Goal: Information Seeking & Learning: Learn about a topic

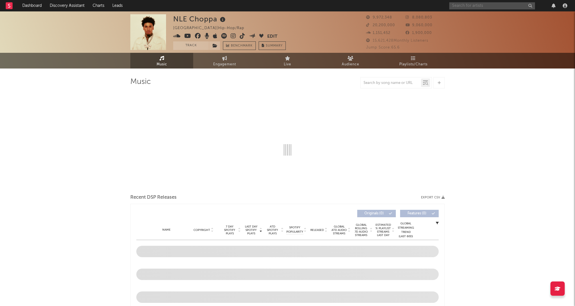
click at [472, 5] on input "text" at bounding box center [492, 5] width 86 height 7
type input "Chris"
select select "6m"
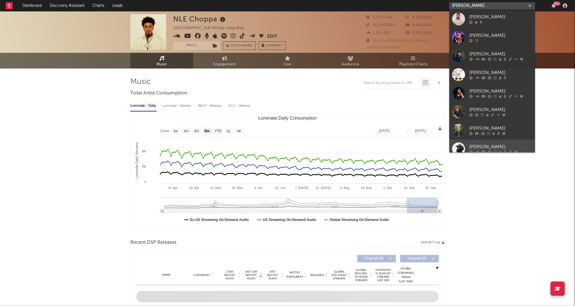
type input "Chris Sta"
click at [482, 144] on div "[PERSON_NAME]" at bounding box center [500, 147] width 63 height 7
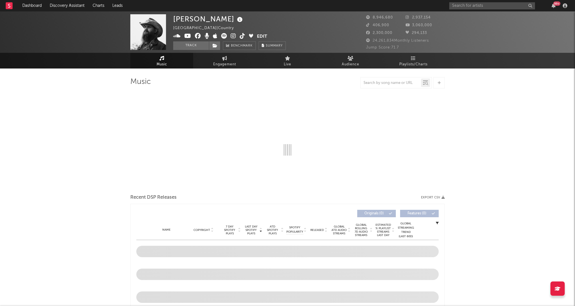
select select "6m"
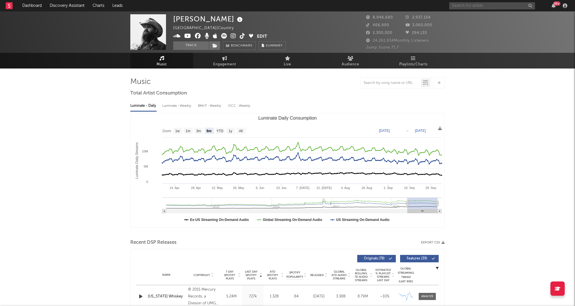
click at [480, 4] on input "text" at bounding box center [492, 5] width 86 height 7
click at [476, 5] on input "[PERSON_NAME]" at bounding box center [492, 5] width 86 height 7
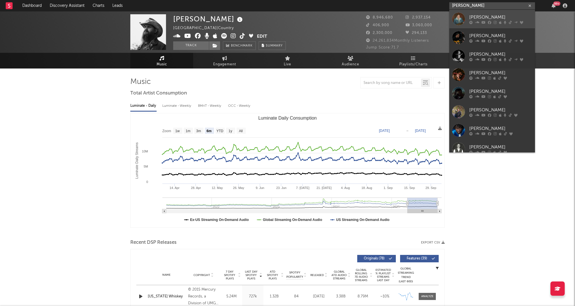
type input "[PERSON_NAME]"
click at [477, 19] on div "[PERSON_NAME]" at bounding box center [500, 17] width 63 height 7
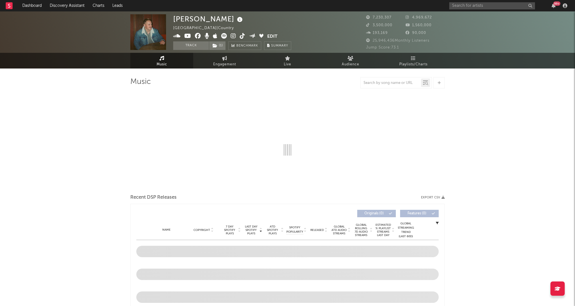
select select "6m"
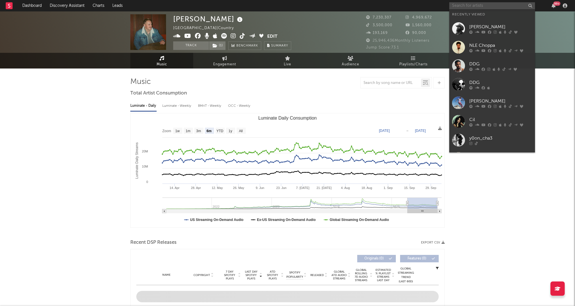
click at [454, 5] on input "text" at bounding box center [492, 5] width 86 height 7
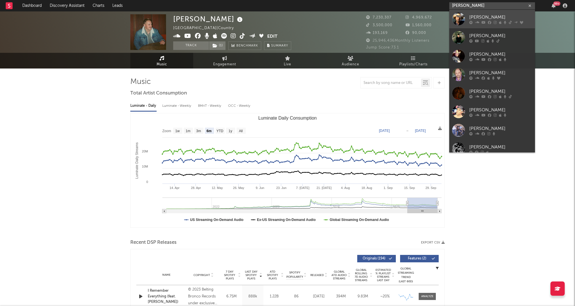
type input "Jason Al"
click at [462, 14] on div at bounding box center [458, 19] width 13 height 13
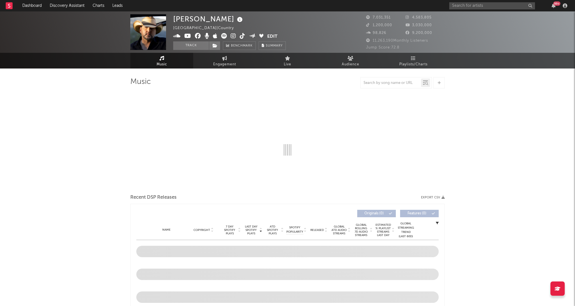
select select "6m"
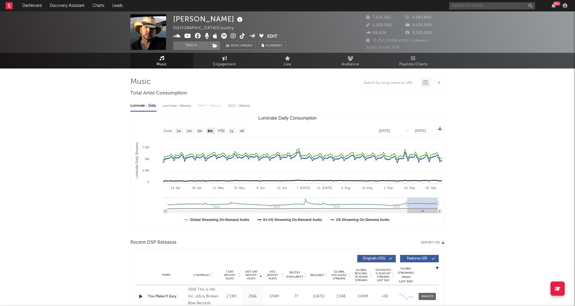
click at [471, 6] on input "text" at bounding box center [492, 5] width 86 height 7
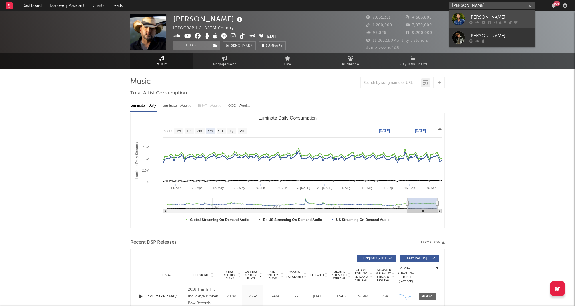
type input "[PERSON_NAME]"
click at [477, 19] on div "[PERSON_NAME]" at bounding box center [500, 17] width 63 height 7
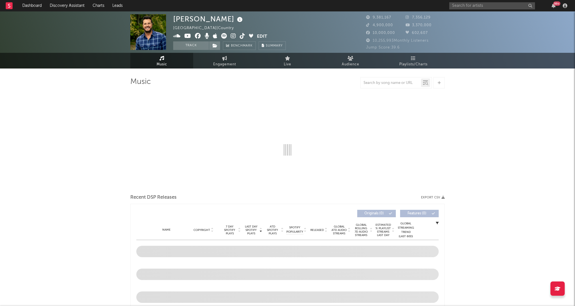
select select "6m"
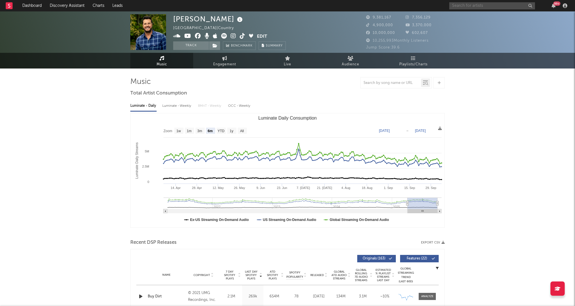
click at [474, 8] on input "text" at bounding box center [492, 5] width 86 height 7
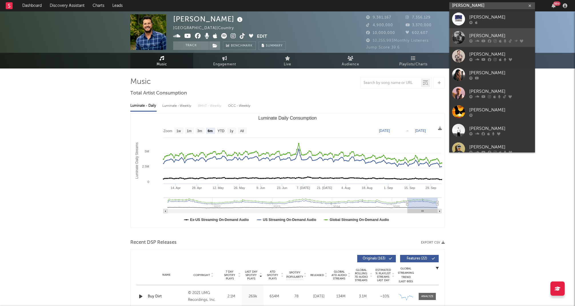
type input "Thomas R"
click at [480, 34] on div "[PERSON_NAME]" at bounding box center [500, 35] width 63 height 7
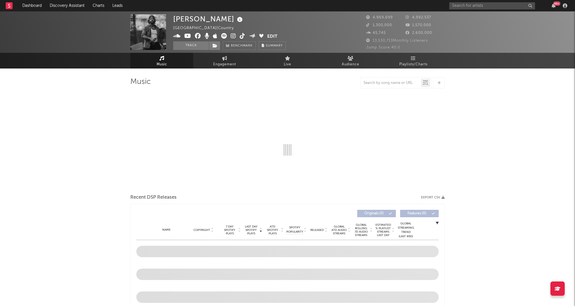
select select "6m"
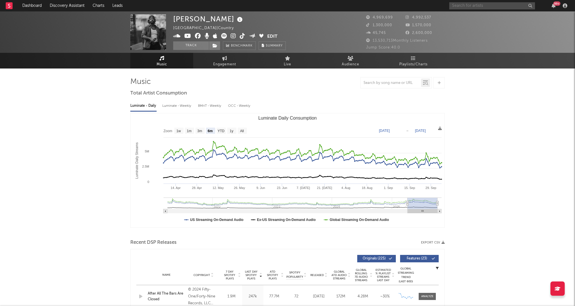
click at [464, 6] on input "text" at bounding box center [492, 5] width 86 height 7
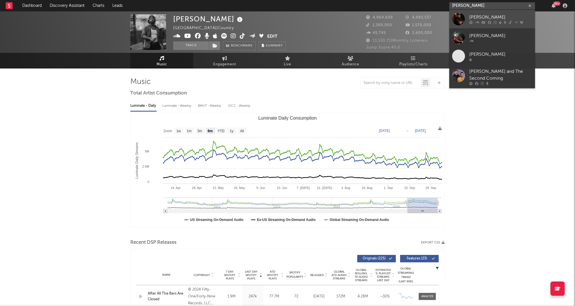
type input "Luke Comb"
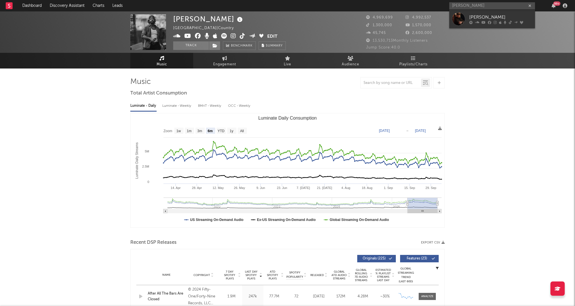
drag, startPoint x: 464, startPoint y: 23, endPoint x: 463, endPoint y: 48, distance: 25.2
click at [464, 23] on div at bounding box center [458, 19] width 13 height 13
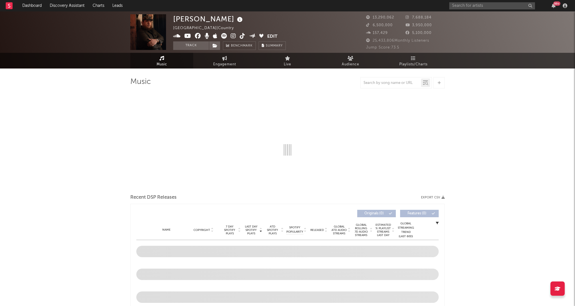
select select "6m"
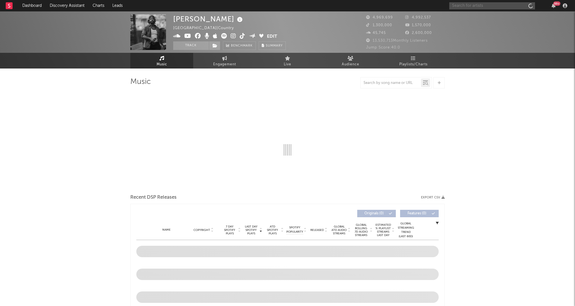
click at [463, 6] on input "text" at bounding box center [492, 5] width 86 height 7
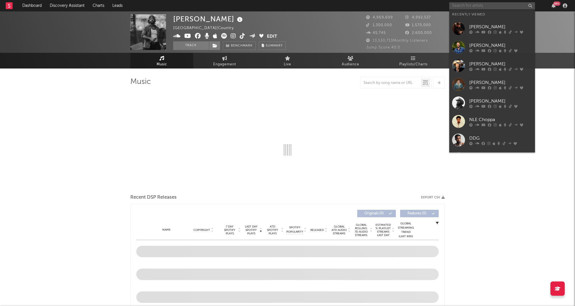
select select "6m"
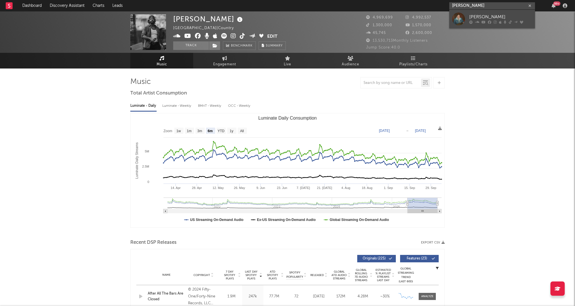
type input "[PERSON_NAME]"
click at [460, 17] on div at bounding box center [458, 19] width 13 height 13
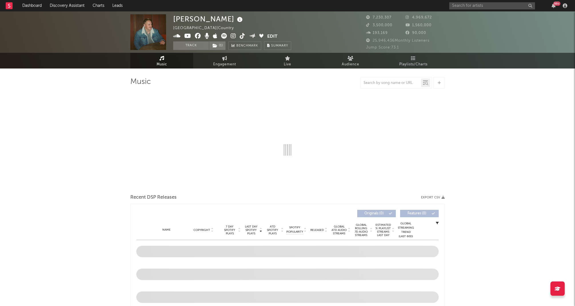
select select "6m"
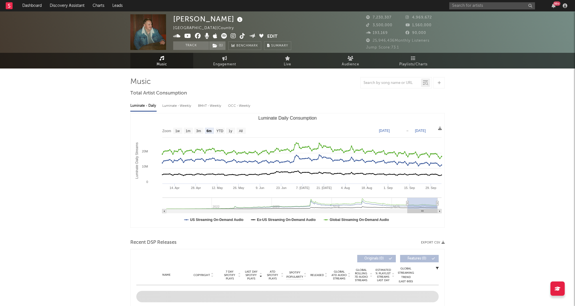
click at [269, 36] on button "Edit" at bounding box center [272, 36] width 10 height 7
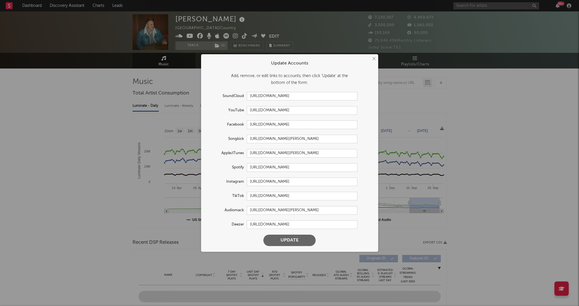
click at [492, 129] on div "× Update Accounts Add, remove, or edit links to accounts, then click 'Update' a…" at bounding box center [289, 153] width 579 height 306
